Goal: Register for event/course

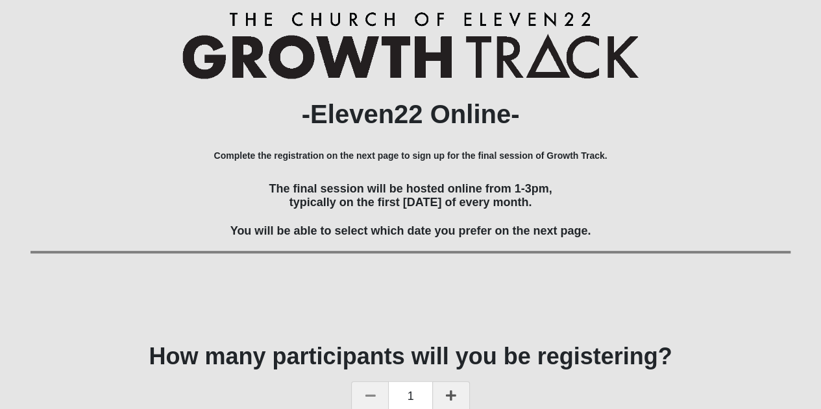
scroll to position [130, 0]
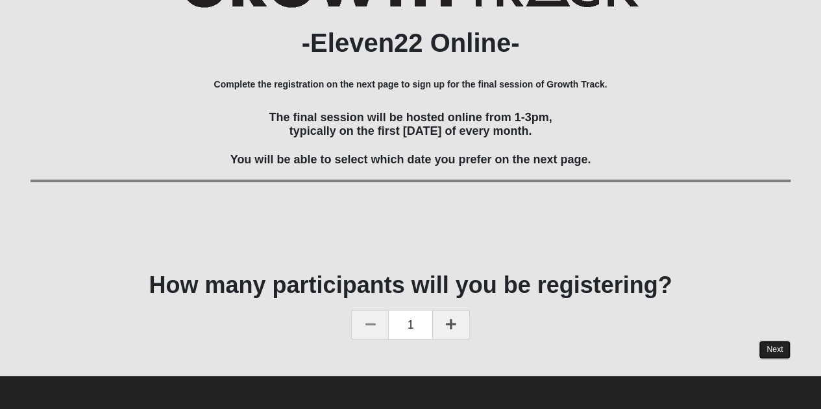
click at [771, 351] on link "Next" at bounding box center [775, 350] width 32 height 19
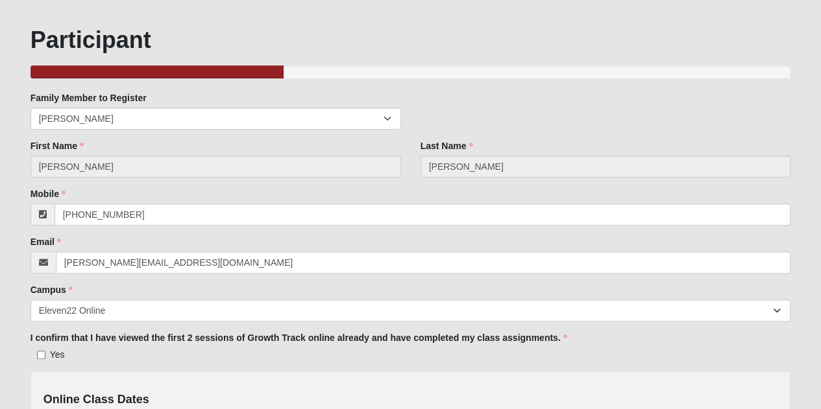
scroll to position [130, 0]
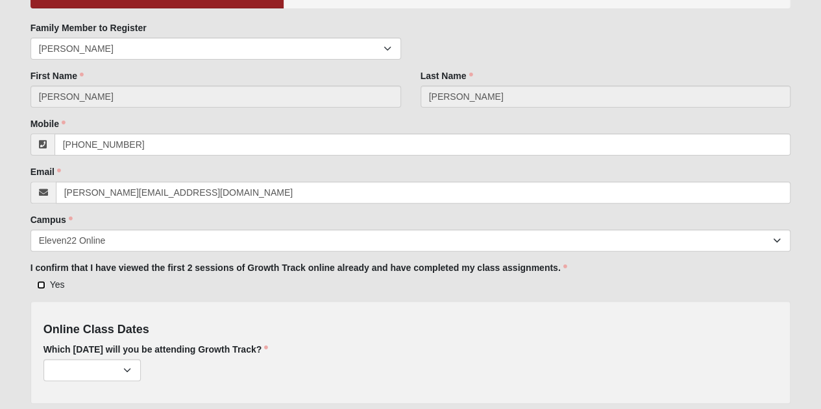
click at [40, 282] on input "Yes" at bounding box center [41, 285] width 8 height 8
checkbox input "true"
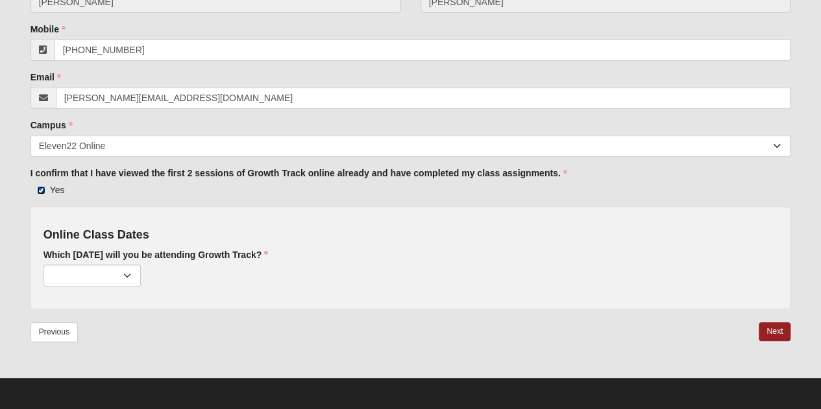
scroll to position [225, 0]
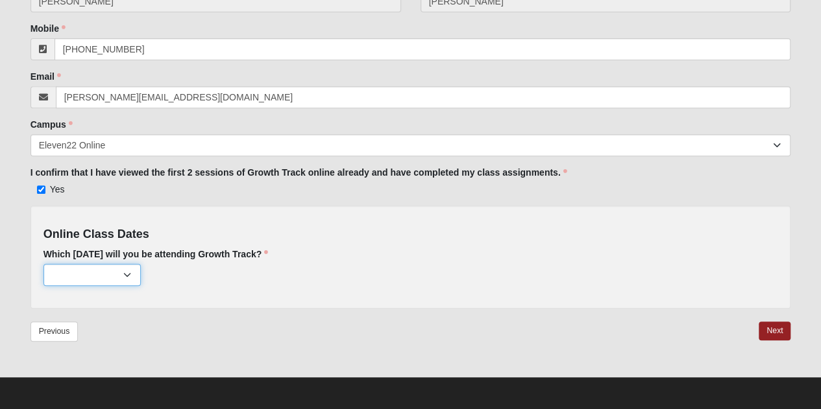
click at [117, 279] on select "[DATE] (196 remaining) [DATE] (185 remaining) [DATE] (183 remaining) [DATE] (19…" at bounding box center [91, 275] width 97 height 22
click at [371, 237] on h4 "Online Class Dates" at bounding box center [410, 235] width 735 height 14
click at [126, 276] on select "[DATE] (196 remaining) [DATE] (185 remaining) [DATE] (183 remaining) [DATE] (19…" at bounding box center [91, 275] width 97 height 22
click at [61, 322] on link "Previous" at bounding box center [54, 332] width 48 height 20
